Goal: Browse casually: Explore the website without a specific task or goal

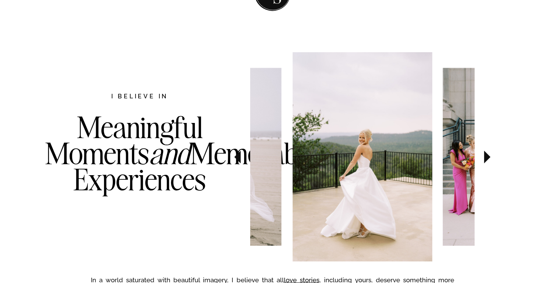
scroll to position [359, 0]
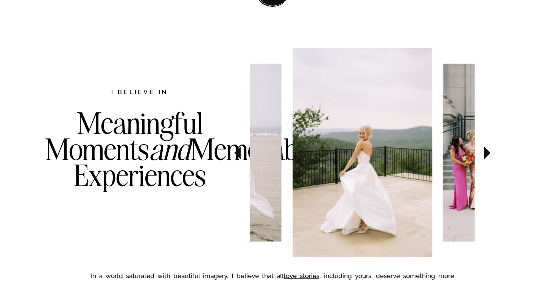
click at [236, 153] on icon at bounding box center [237, 152] width 6 height 13
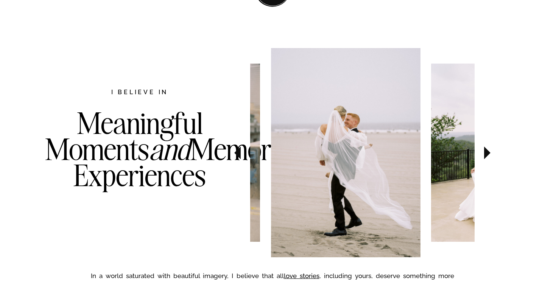
click at [236, 153] on icon at bounding box center [237, 152] width 6 height 13
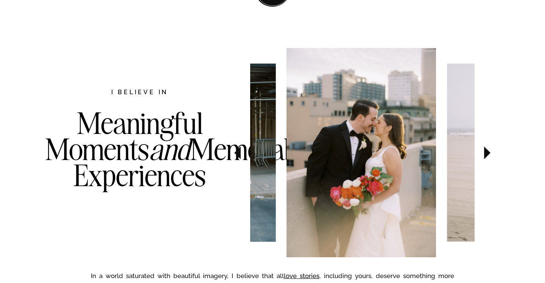
click at [236, 153] on icon at bounding box center [237, 152] width 6 height 13
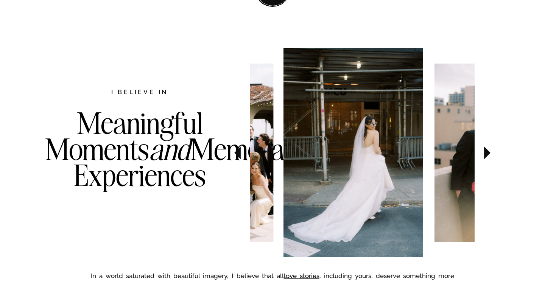
click at [236, 153] on icon at bounding box center [237, 152] width 6 height 13
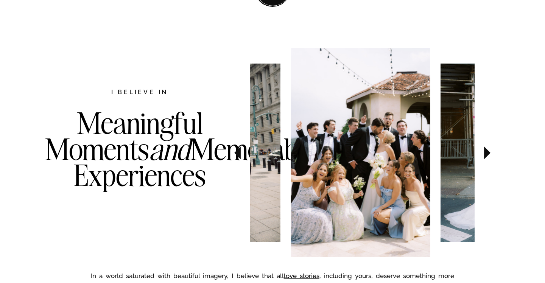
click at [236, 153] on icon at bounding box center [237, 152] width 6 height 13
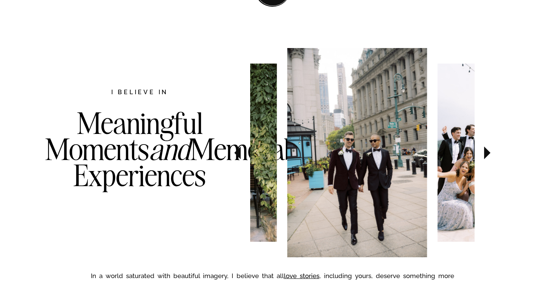
click at [236, 153] on icon at bounding box center [237, 152] width 6 height 13
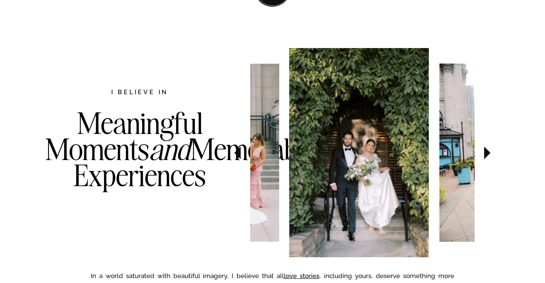
click at [236, 153] on icon at bounding box center [237, 152] width 6 height 13
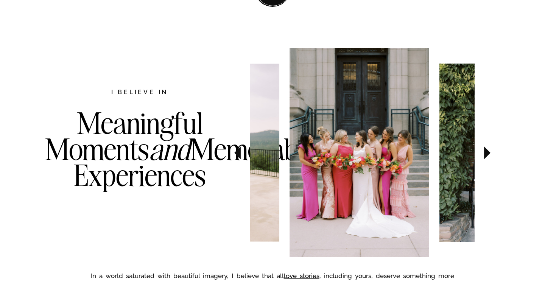
click at [236, 153] on icon at bounding box center [237, 152] width 6 height 13
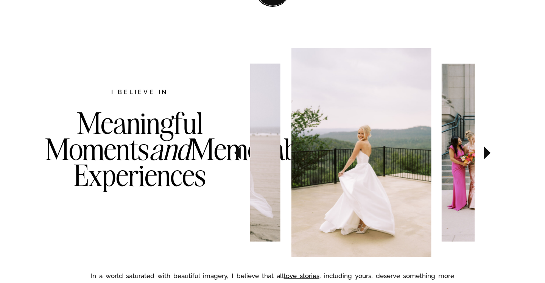
click at [236, 153] on icon at bounding box center [237, 152] width 6 height 13
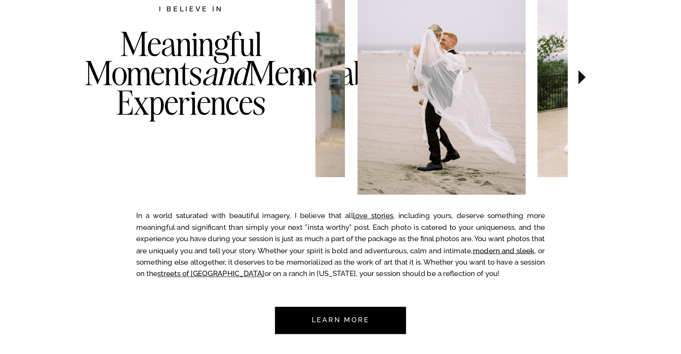
scroll to position [443, 0]
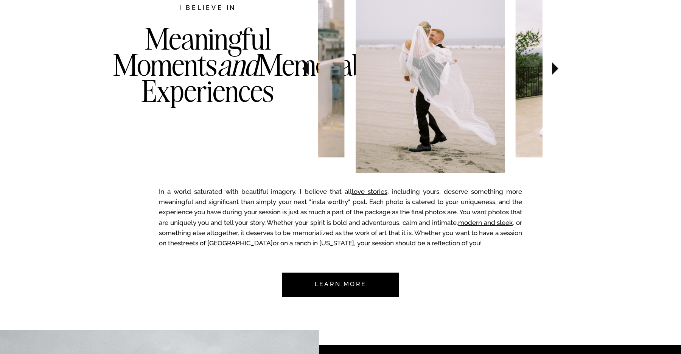
click at [323, 283] on nav "Learn more" at bounding box center [340, 284] width 71 height 24
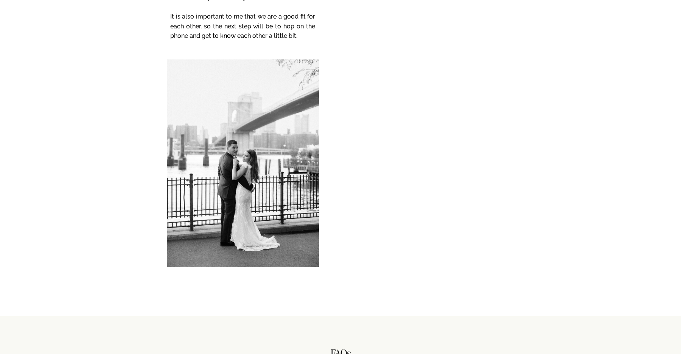
scroll to position [3328, 0]
